Goal: Task Accomplishment & Management: Complete application form

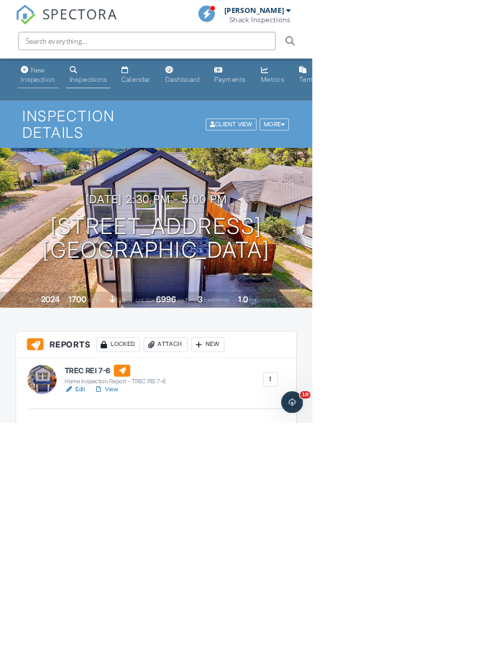
click at [69, 111] on div "New Inspection" at bounding box center [59, 117] width 53 height 27
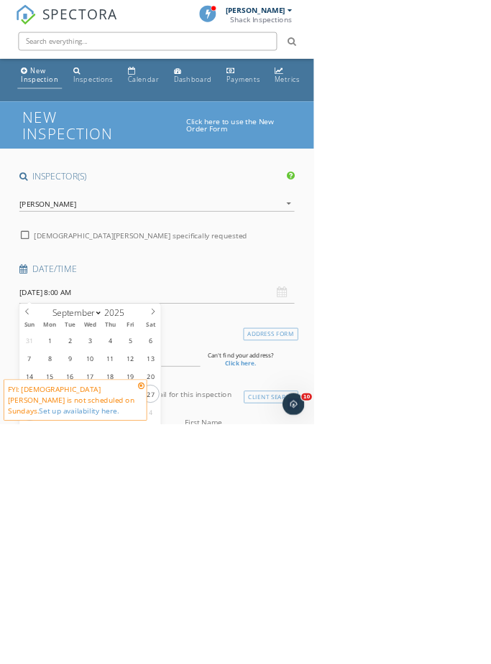
click at [168, 460] on input "[DATE] 8:00 AM" at bounding box center [245, 457] width 430 height 35
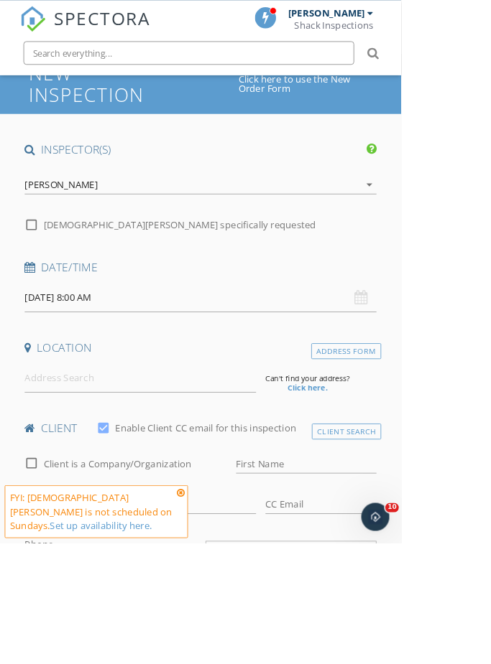
scroll to position [93, 0]
click at [74, 363] on input "[DATE] 8:00 AM" at bounding box center [245, 364] width 430 height 35
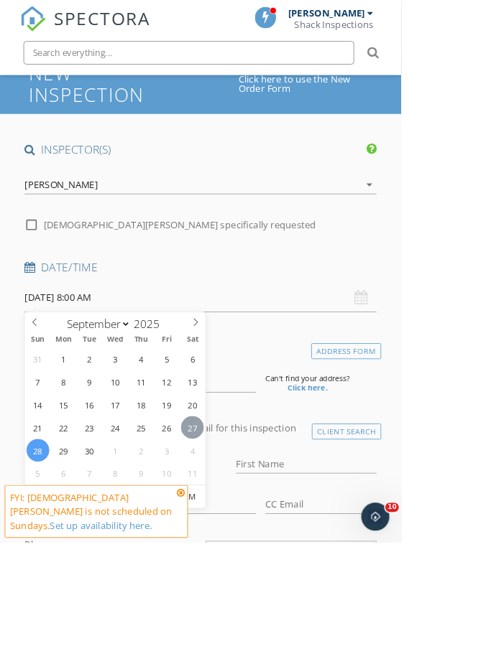
type input "[DATE] 8:00 AM"
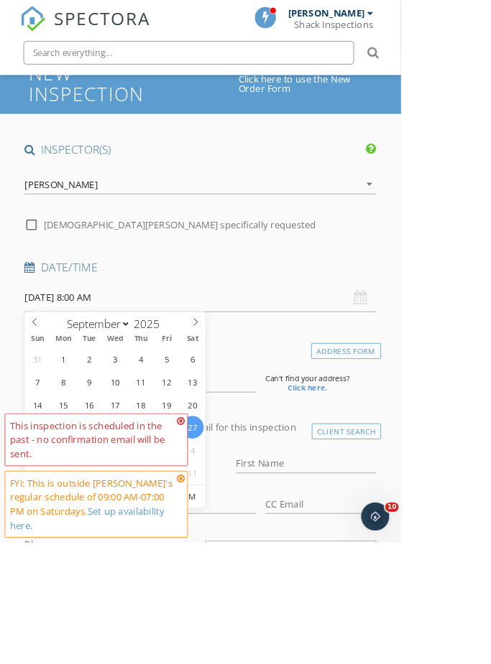
type input "10"
type input "[DATE] 10:00 AM"
click at [277, 468] on input at bounding box center [171, 462] width 283 height 35
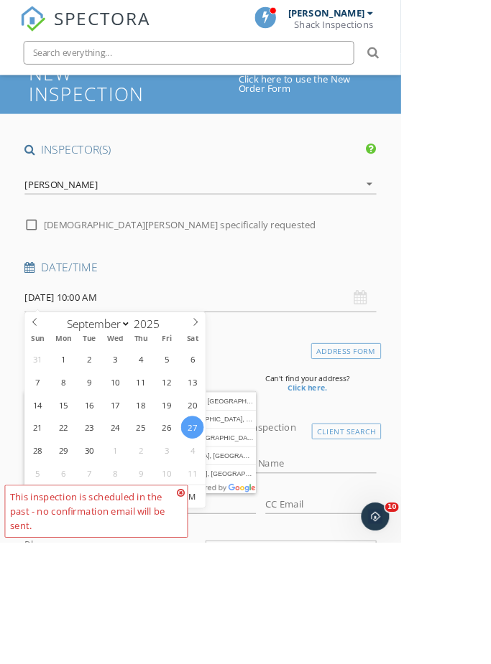
type input "2714 North Cypress Circle, Plano, TX, USA"
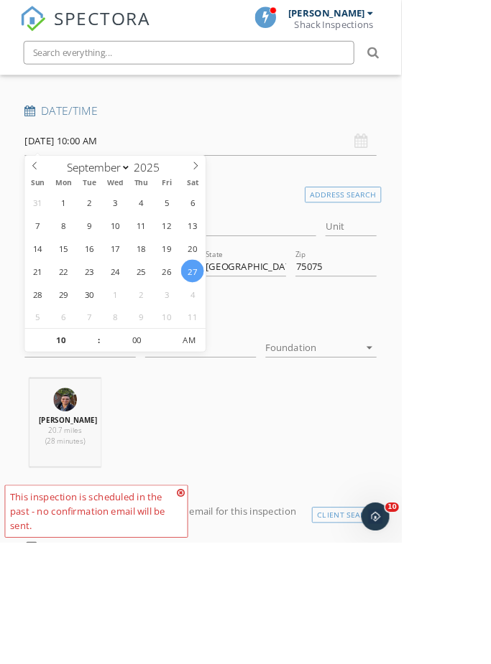
scroll to position [285, 0]
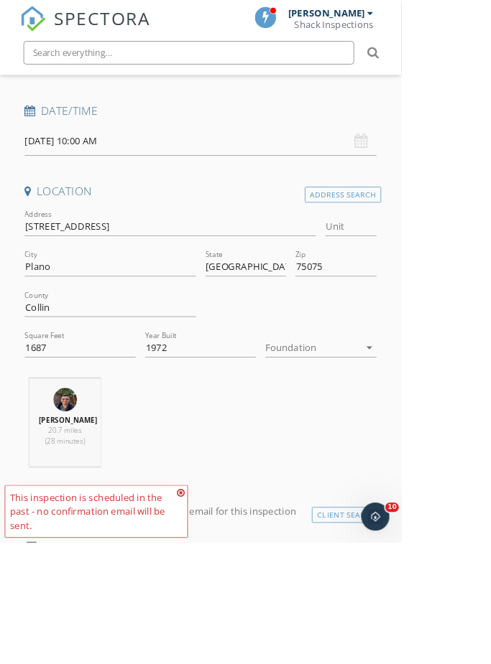
click at [389, 419] on div at bounding box center [383, 425] width 116 height 23
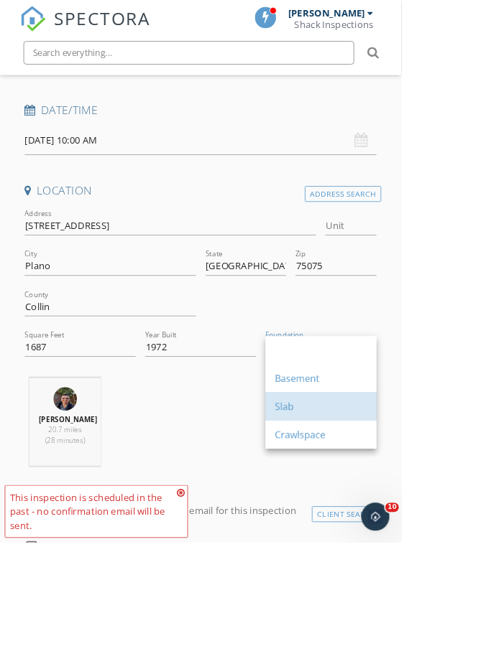
click at [354, 500] on div "Slab" at bounding box center [392, 497] width 113 height 17
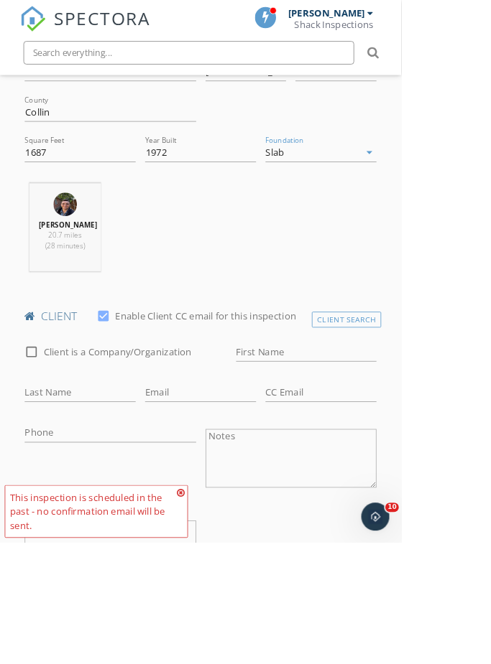
scroll to position [535, 0]
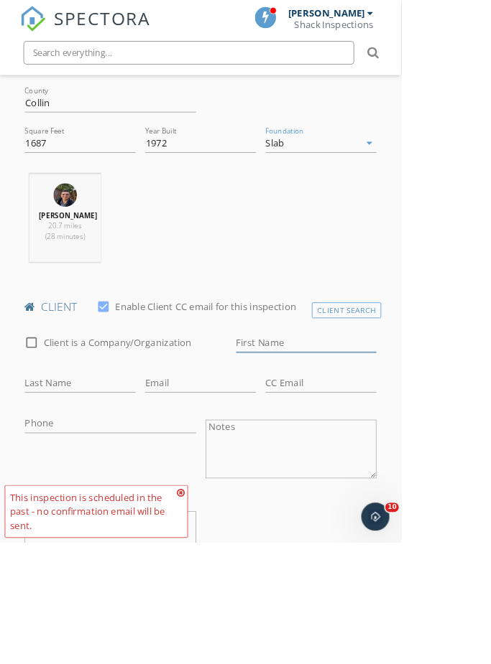
click at [308, 432] on input "First Name" at bounding box center [375, 420] width 172 height 24
type input "[PERSON_NAME]"
click at [119, 478] on input "Last Name" at bounding box center [98, 470] width 136 height 24
type input "Do"
type input "[EMAIL_ADDRESS][DOMAIN_NAME]"
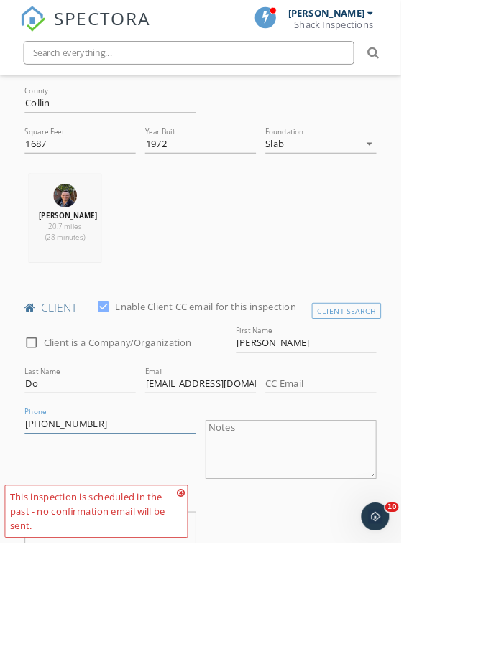
type input "[PHONE_NUMBER]"
click at [414, 664] on div "check_box_outline_blank Client is a Company/Organization First Name Tuan Tony L…" at bounding box center [245, 557] width 442 height 323
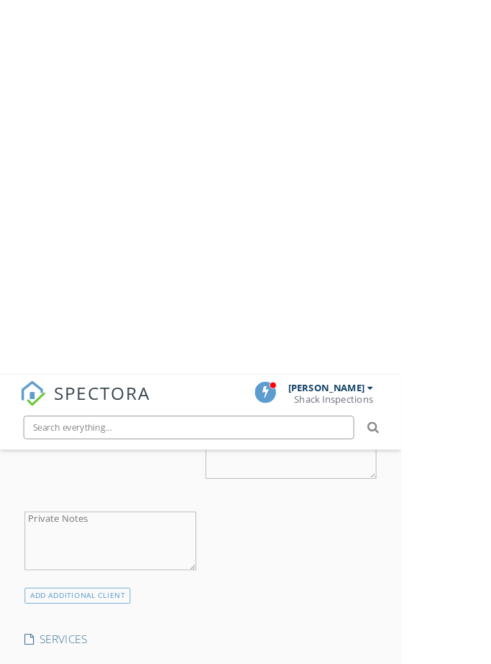
scroll to position [1034, 0]
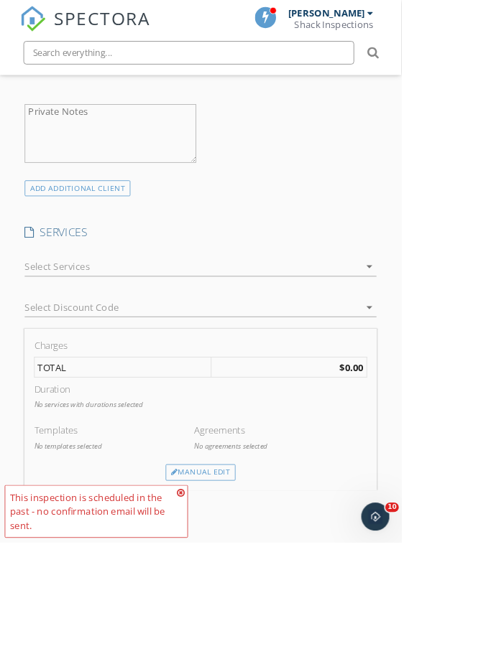
click at [220, 609] on icon at bounding box center [221, 603] width 10 height 11
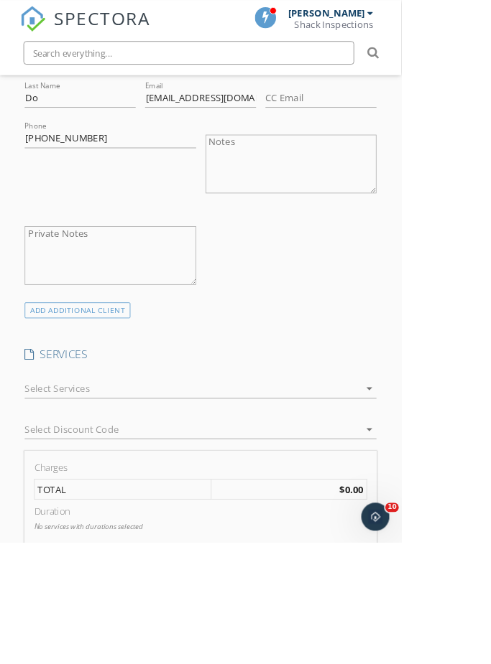
click at [181, 486] on div at bounding box center [235, 476] width 410 height 23
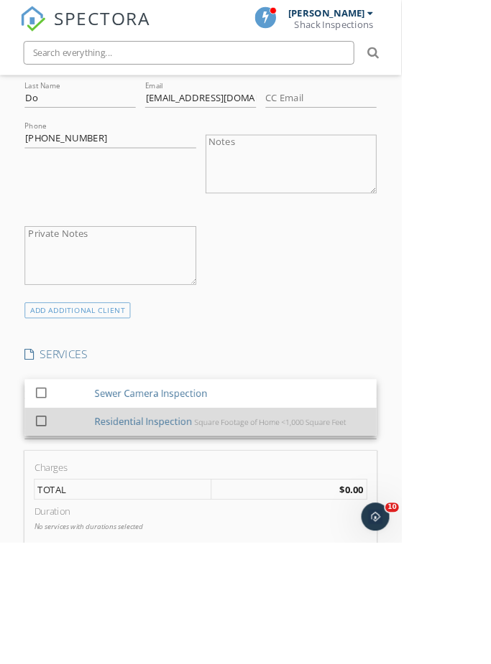
click at [180, 525] on div "Residential Inspection" at bounding box center [175, 516] width 119 height 17
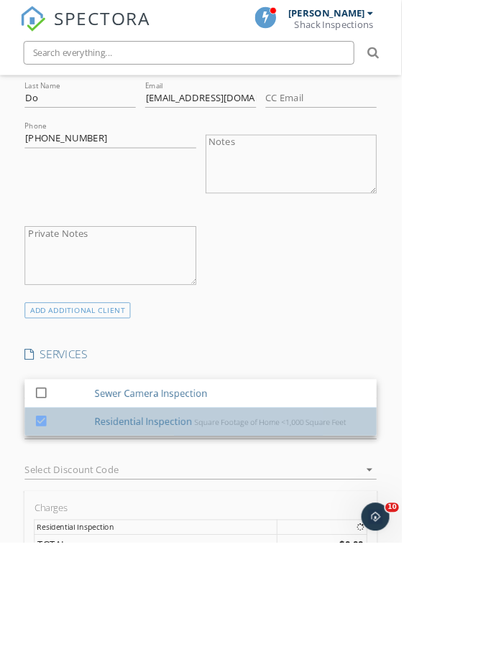
checkbox input "false"
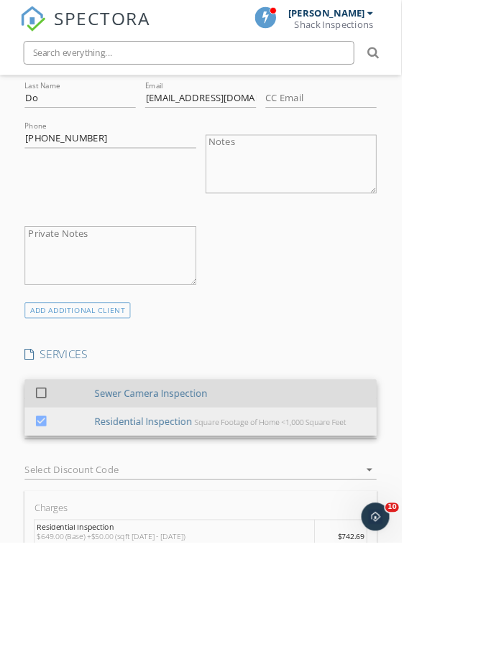
click at [58, 488] on div at bounding box center [50, 480] width 24 height 24
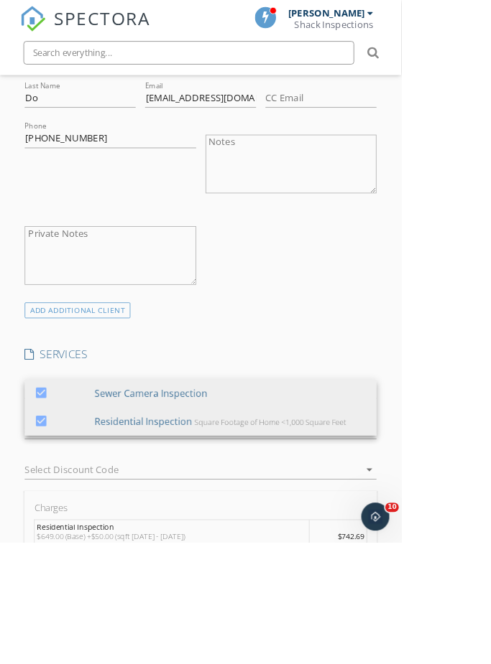
click at [333, 361] on div "check_box_outline_blank Client is a Company/Organization First Name Tuan Tony L…" at bounding box center [245, 208] width 442 height 323
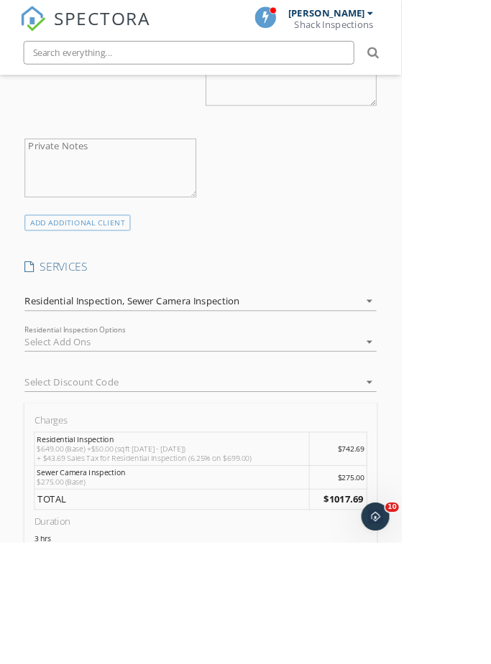
scroll to position [993, 0]
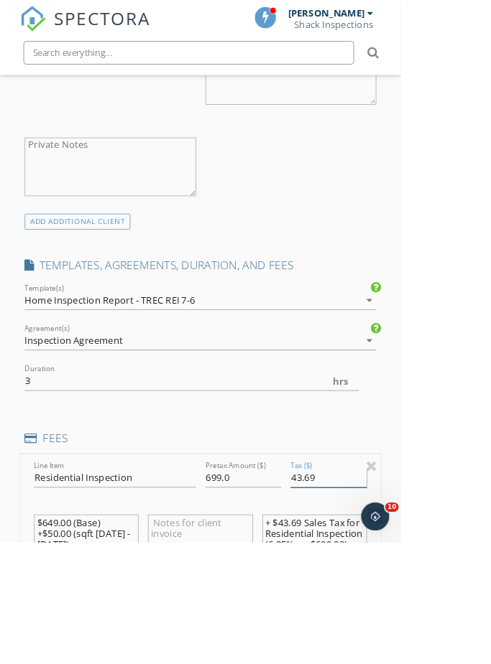
click at [414, 592] on input "43.69" at bounding box center [402, 586] width 93 height 24
type input "4"
type input "0"
click at [267, 598] on input "699.0" at bounding box center [297, 586] width 93 height 24
type input "695.0"
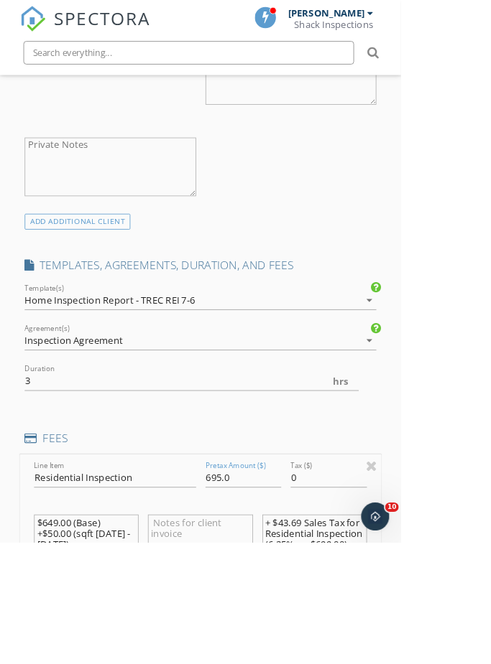
click at [42, 646] on textarea "$649.00 (Base) +$50.00 (sqft 1000 - 1999) + $43.69 Sales Tax for Residential In…" at bounding box center [106, 667] width 128 height 72
click at [325, 650] on textarea "+ $43.69 Sales Tax for Residential Inspection (6.25% on $699.00)" at bounding box center [385, 667] width 128 height 72
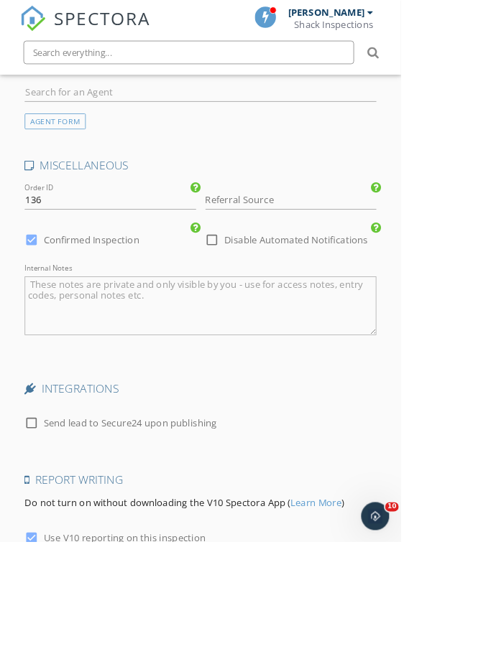
scroll to position [2400, 0]
